Goal: Find specific page/section: Find specific page/section

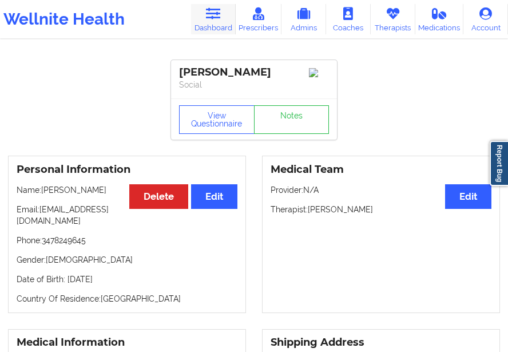
click at [218, 30] on link "Dashboard" at bounding box center [213, 19] width 45 height 30
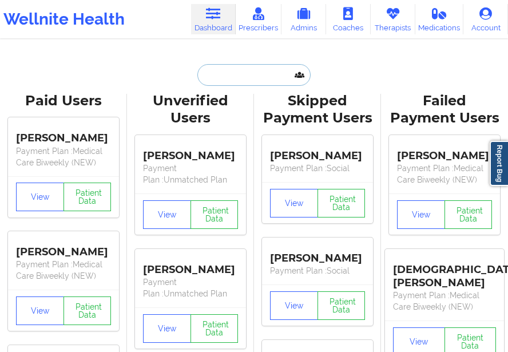
click at [216, 77] on input "text" at bounding box center [254, 75] width 113 height 22
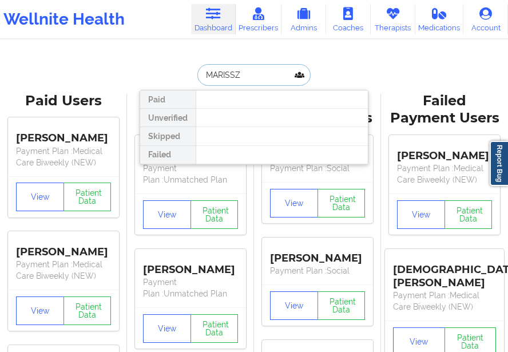
click at [257, 83] on input "MARISSZ" at bounding box center [254, 75] width 113 height 22
type input "[PERSON_NAME]"
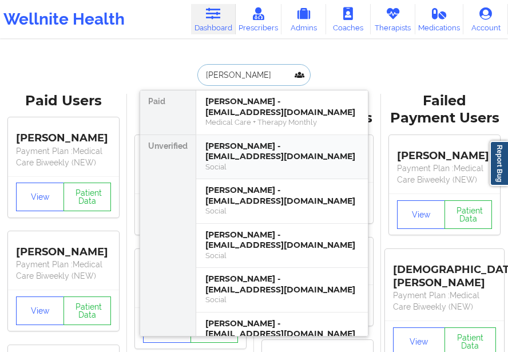
click at [215, 152] on div "[PERSON_NAME] - [EMAIL_ADDRESS][DOMAIN_NAME]" at bounding box center [282, 151] width 153 height 21
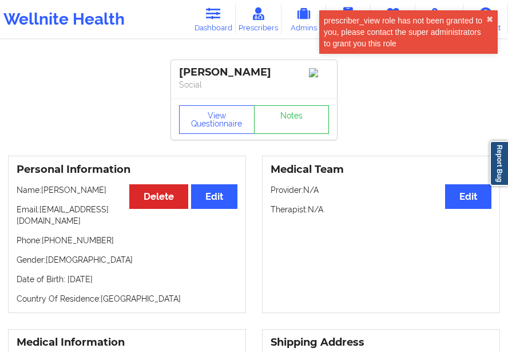
click at [494, 14] on div "prescriber_view role has not been granted to you, please contact the super admi…" at bounding box center [408, 32] width 179 height 44
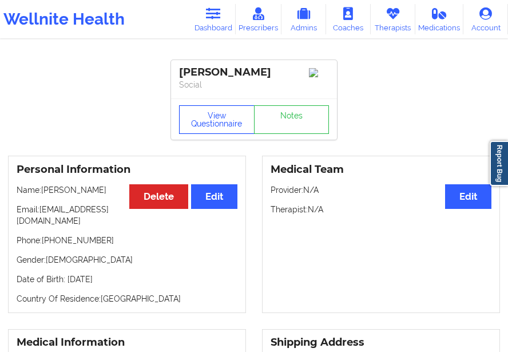
click at [204, 125] on button "View Questionnaire" at bounding box center [217, 119] width 76 height 29
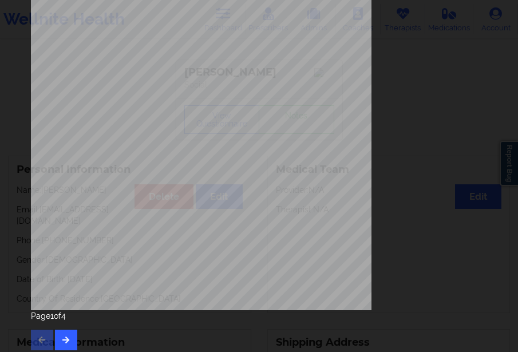
scroll to position [194, 0]
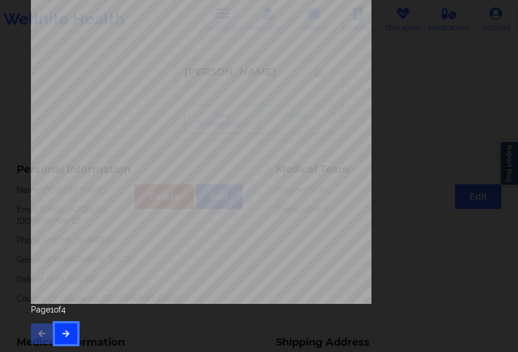
click at [64, 330] on icon "button" at bounding box center [66, 333] width 10 height 7
click at [74, 333] on button "button" at bounding box center [66, 333] width 22 height 21
click at [72, 323] on button "button" at bounding box center [66, 333] width 22 height 21
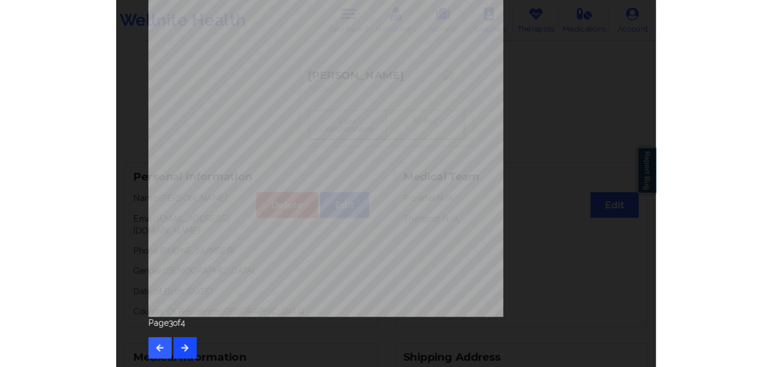
scroll to position [0, 0]
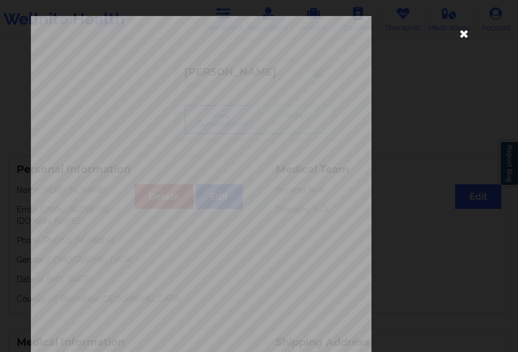
click at [463, 37] on icon at bounding box center [464, 33] width 18 height 18
